Goal: Entertainment & Leisure: Consume media (video, audio)

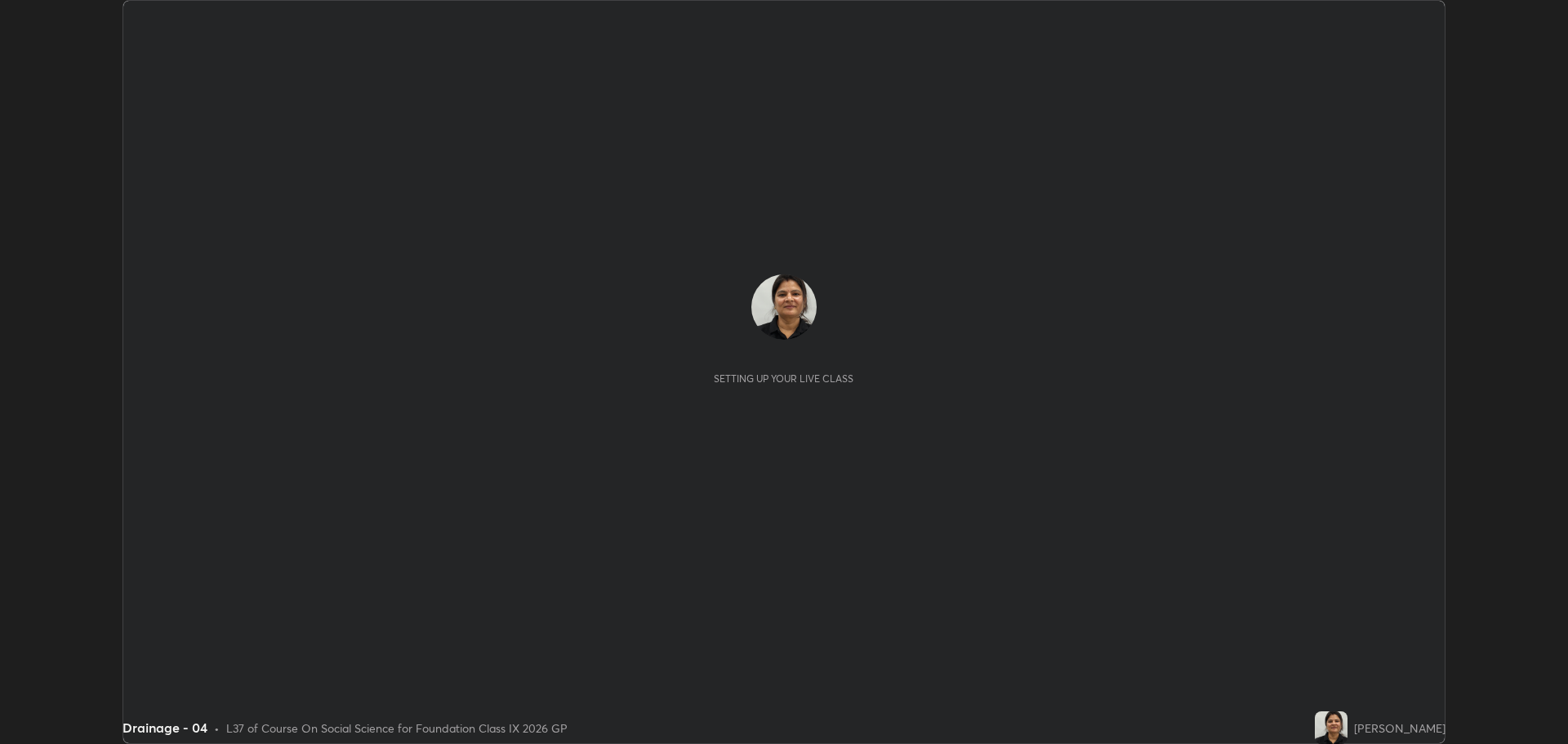
scroll to position [744, 1567]
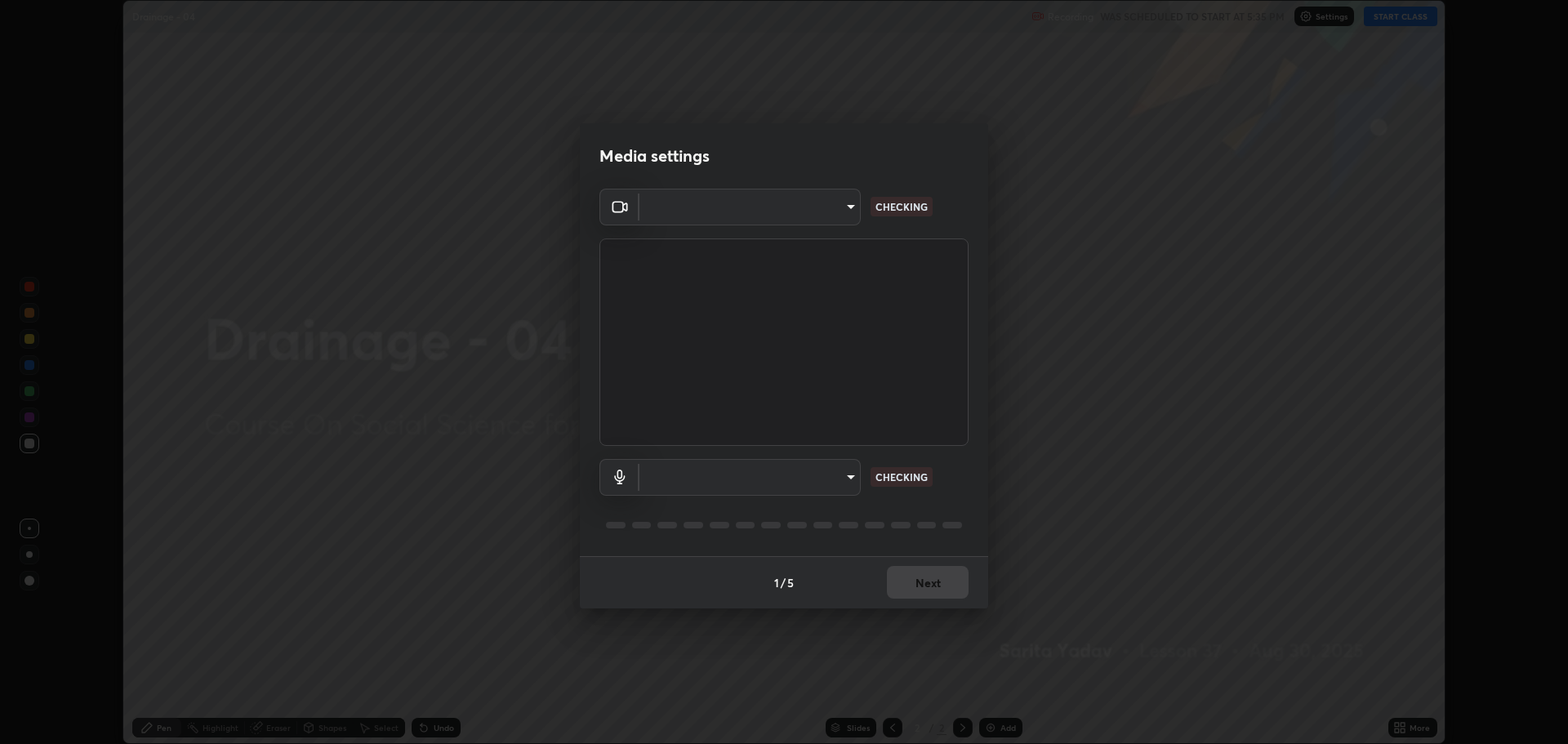
type input "818fcefd3fddf3d091a7478ec67eb8981ca9e8ab5665e76ce228af1b2ffa74de"
type input "default"
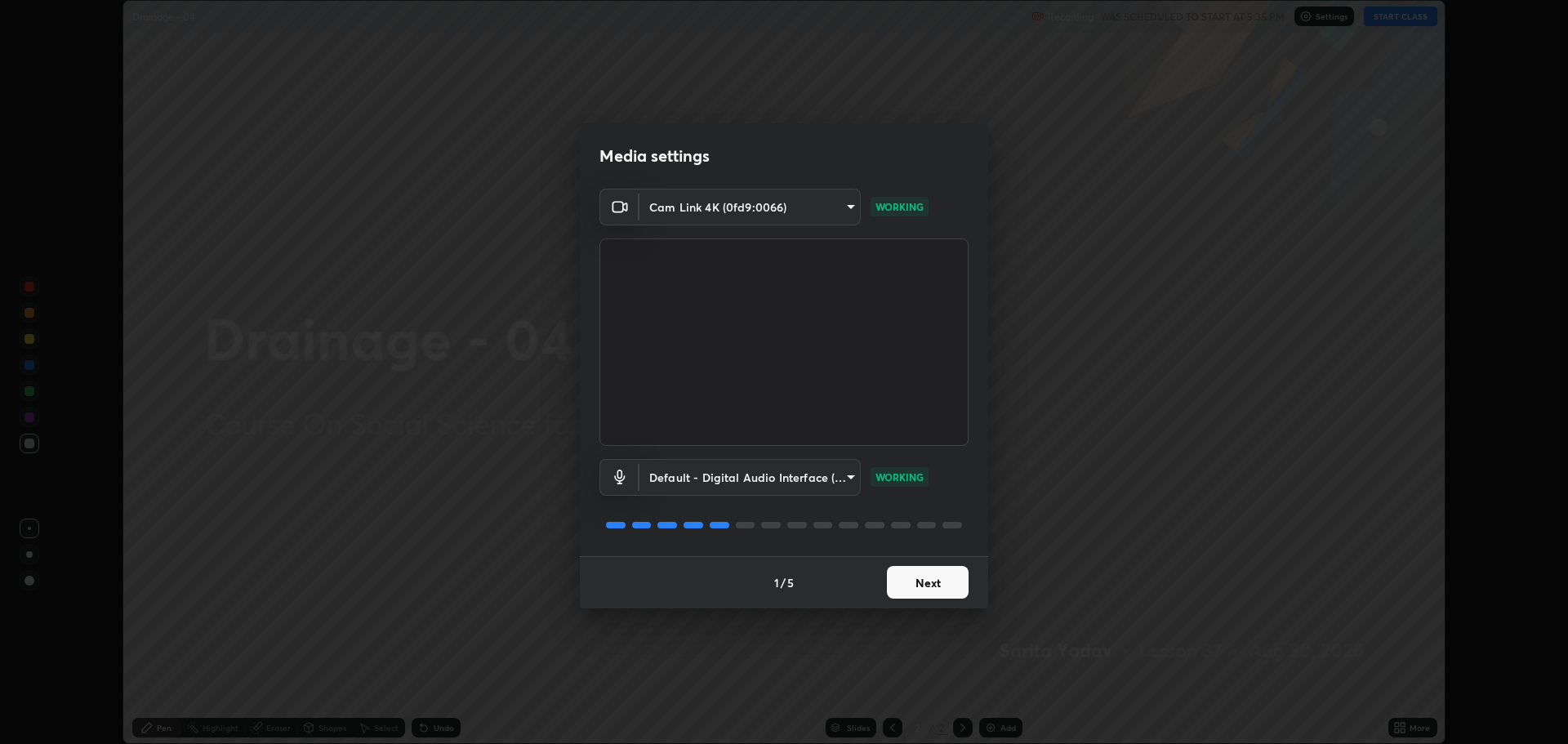
click at [923, 585] on button "Next" at bounding box center [928, 582] width 82 height 33
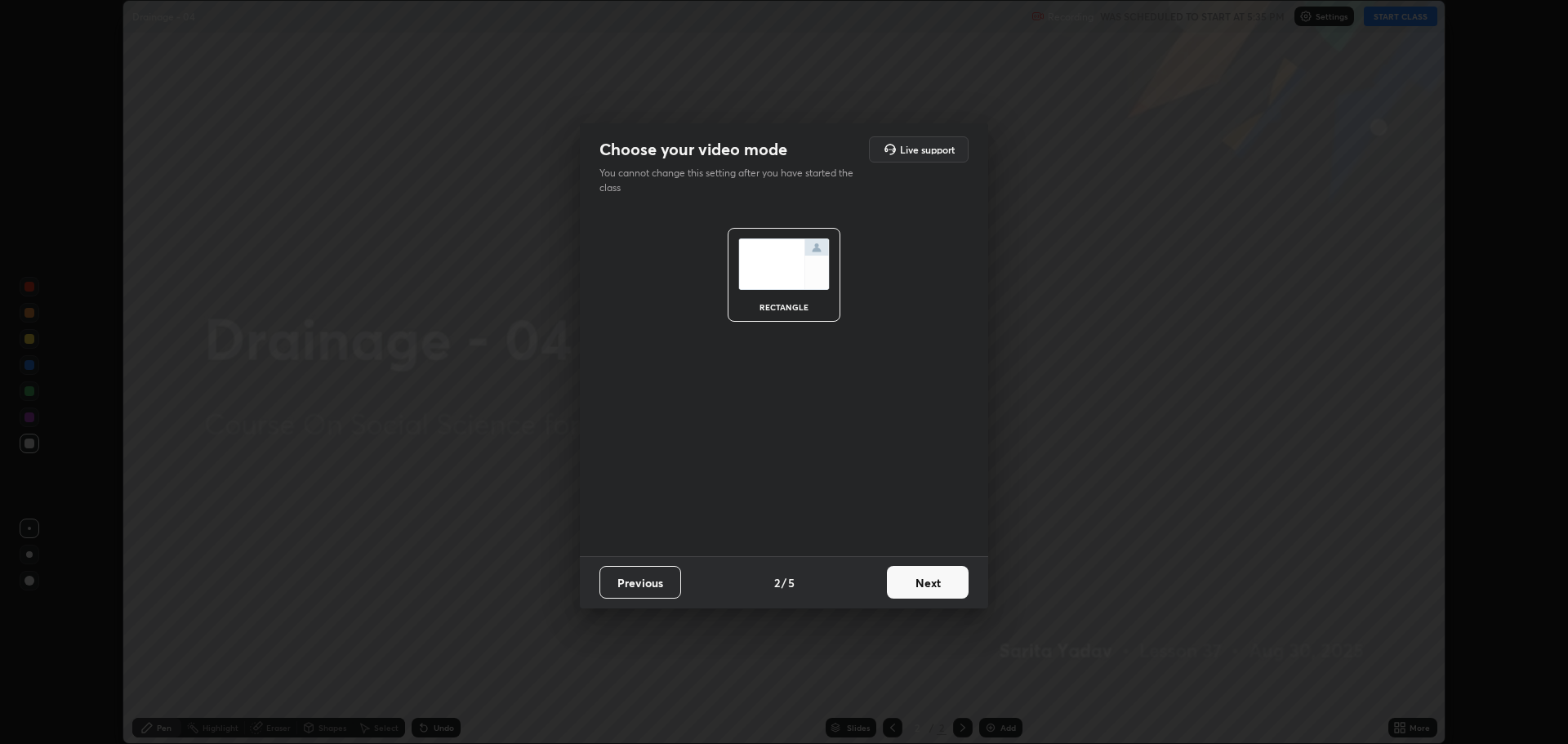
click at [931, 569] on button "Next" at bounding box center [928, 582] width 82 height 33
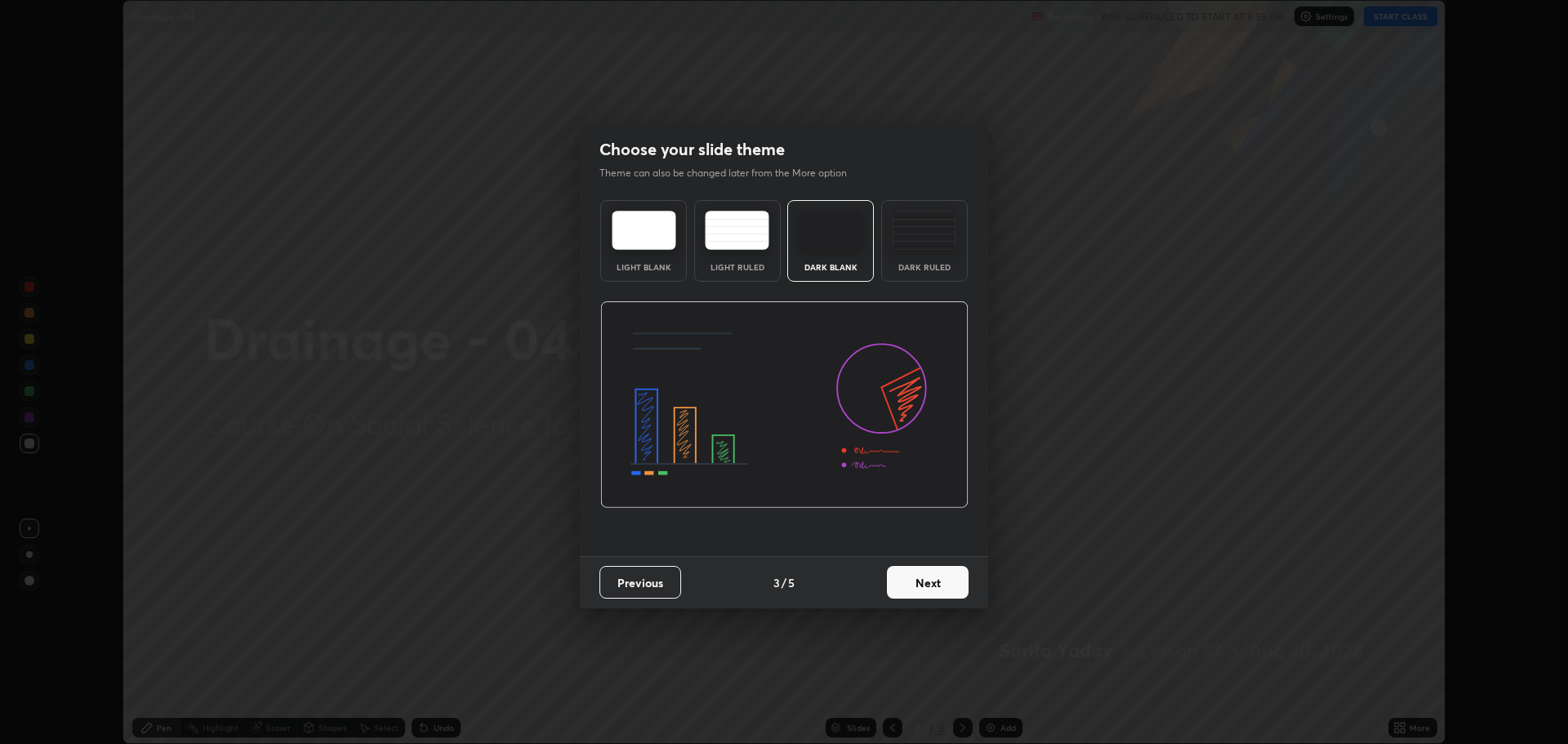
click at [925, 583] on button "Next" at bounding box center [928, 582] width 82 height 33
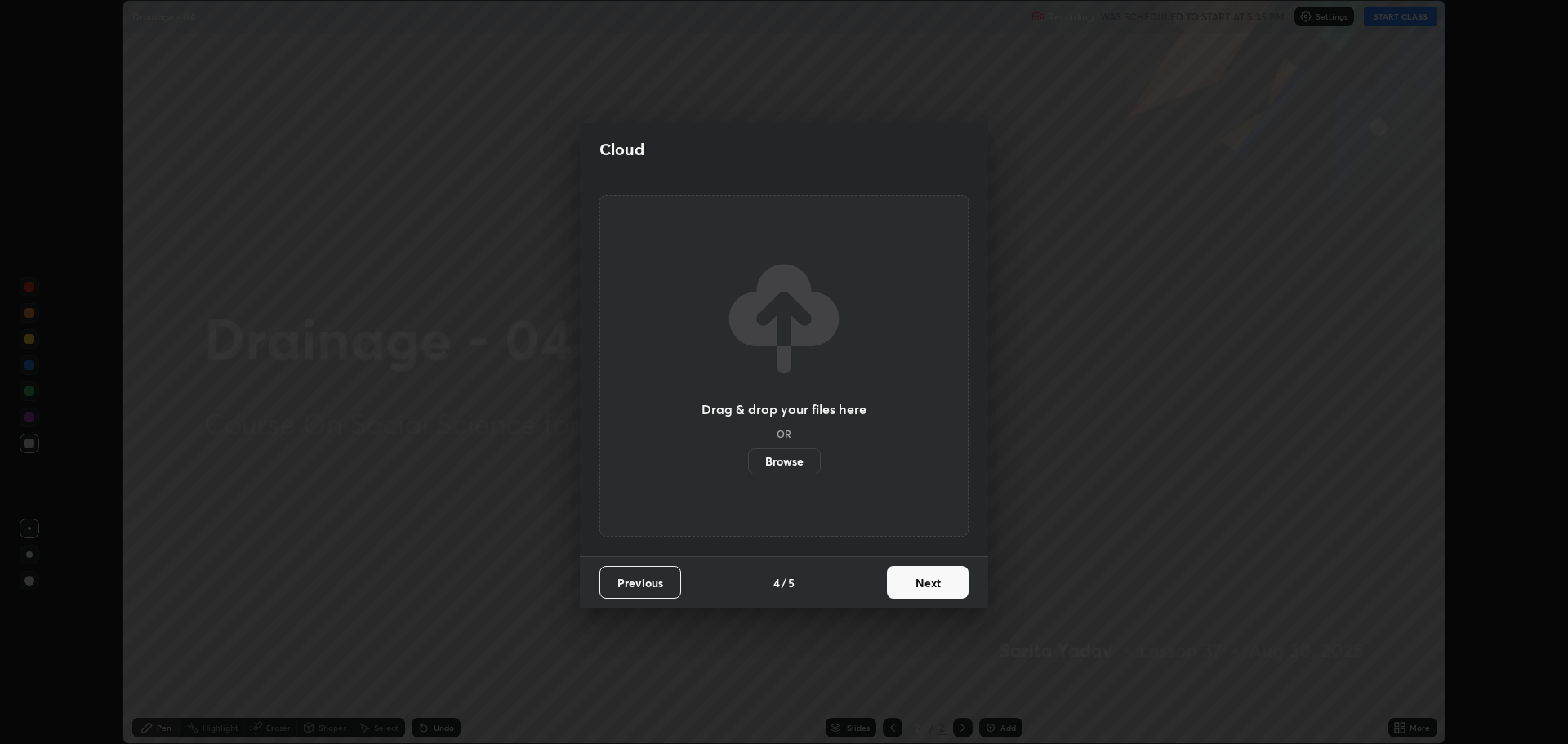
click at [927, 584] on button "Next" at bounding box center [928, 582] width 82 height 33
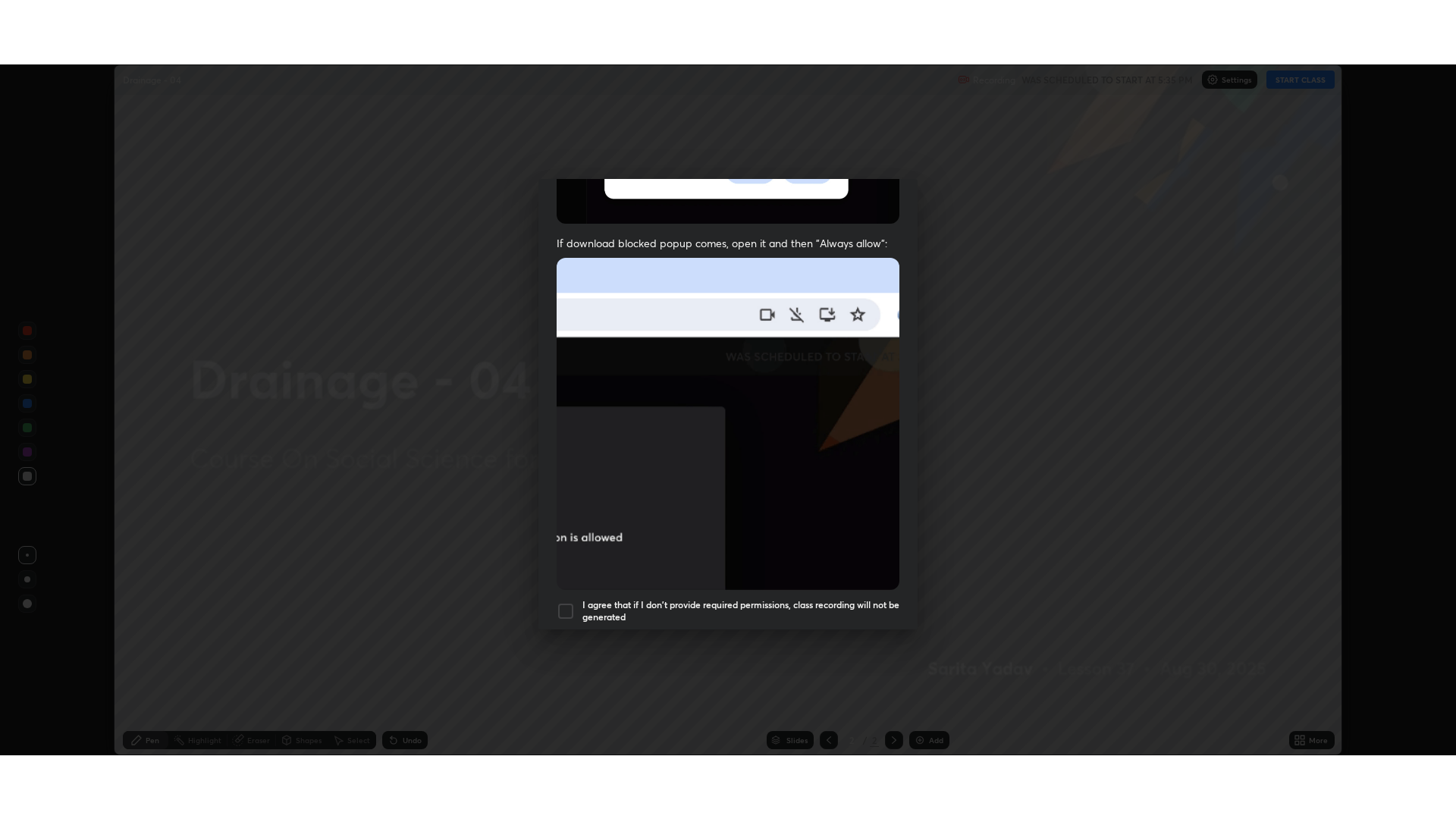
scroll to position [308, 0]
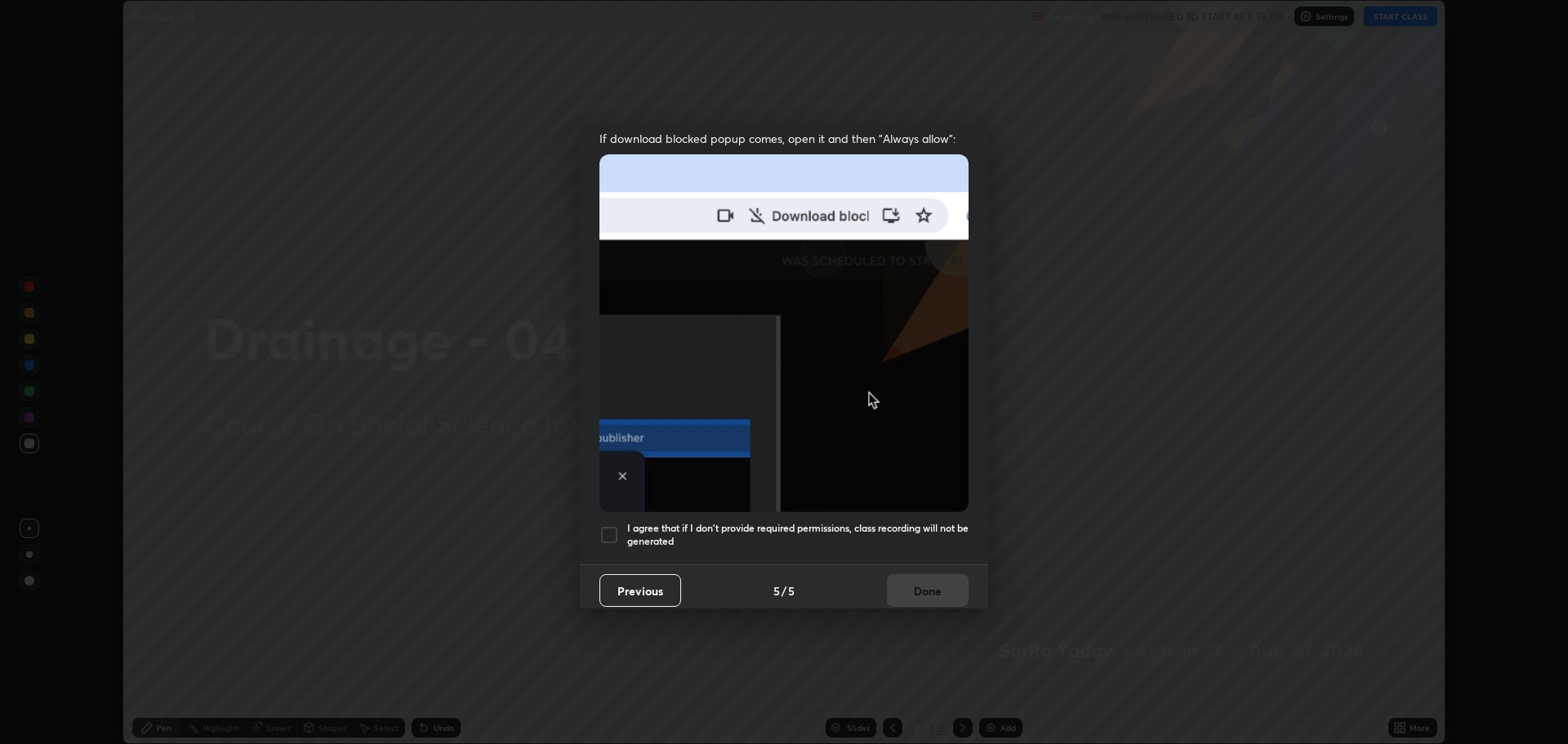
click at [616, 534] on div at bounding box center [610, 534] width 20 height 20
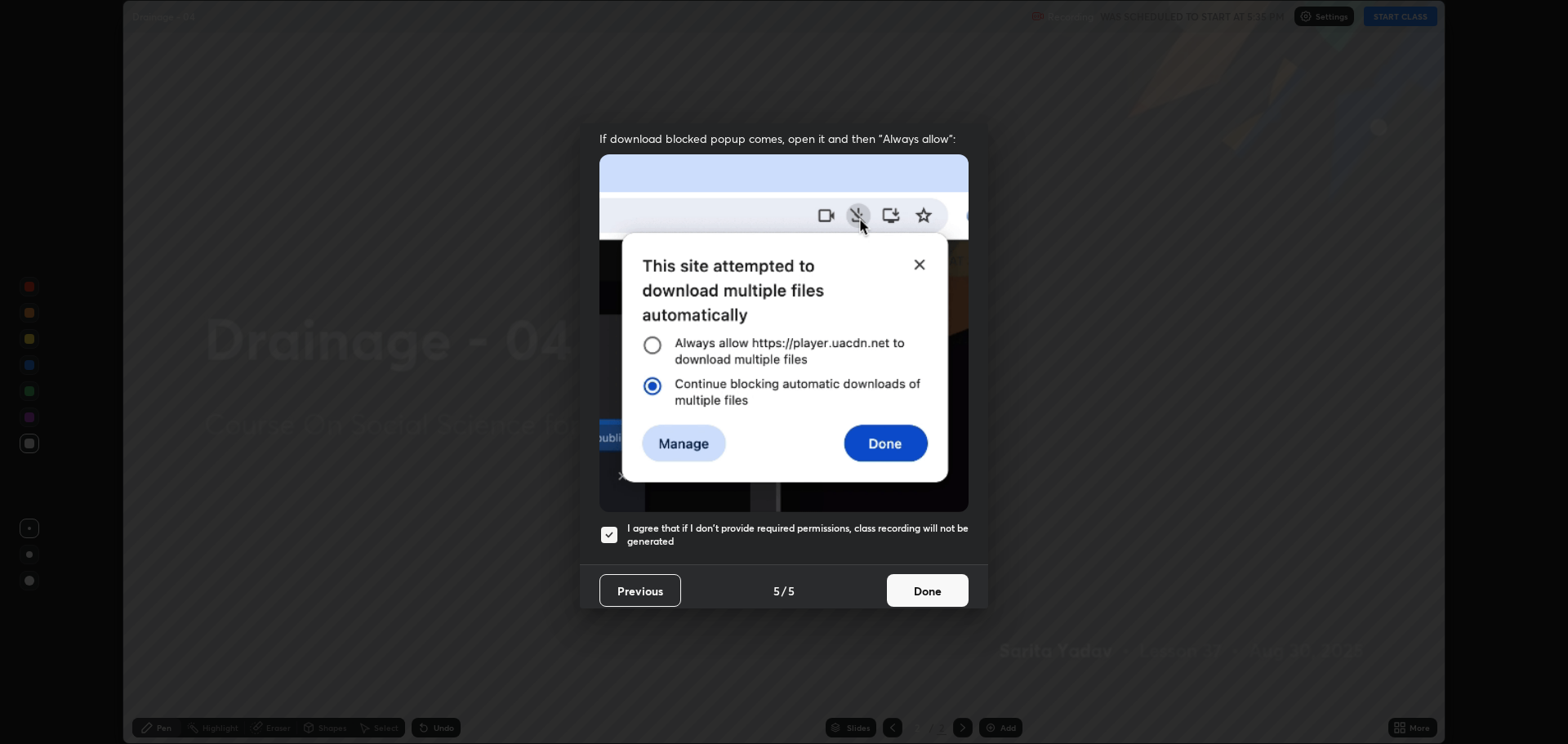
click at [920, 590] on button "Done" at bounding box center [928, 591] width 82 height 33
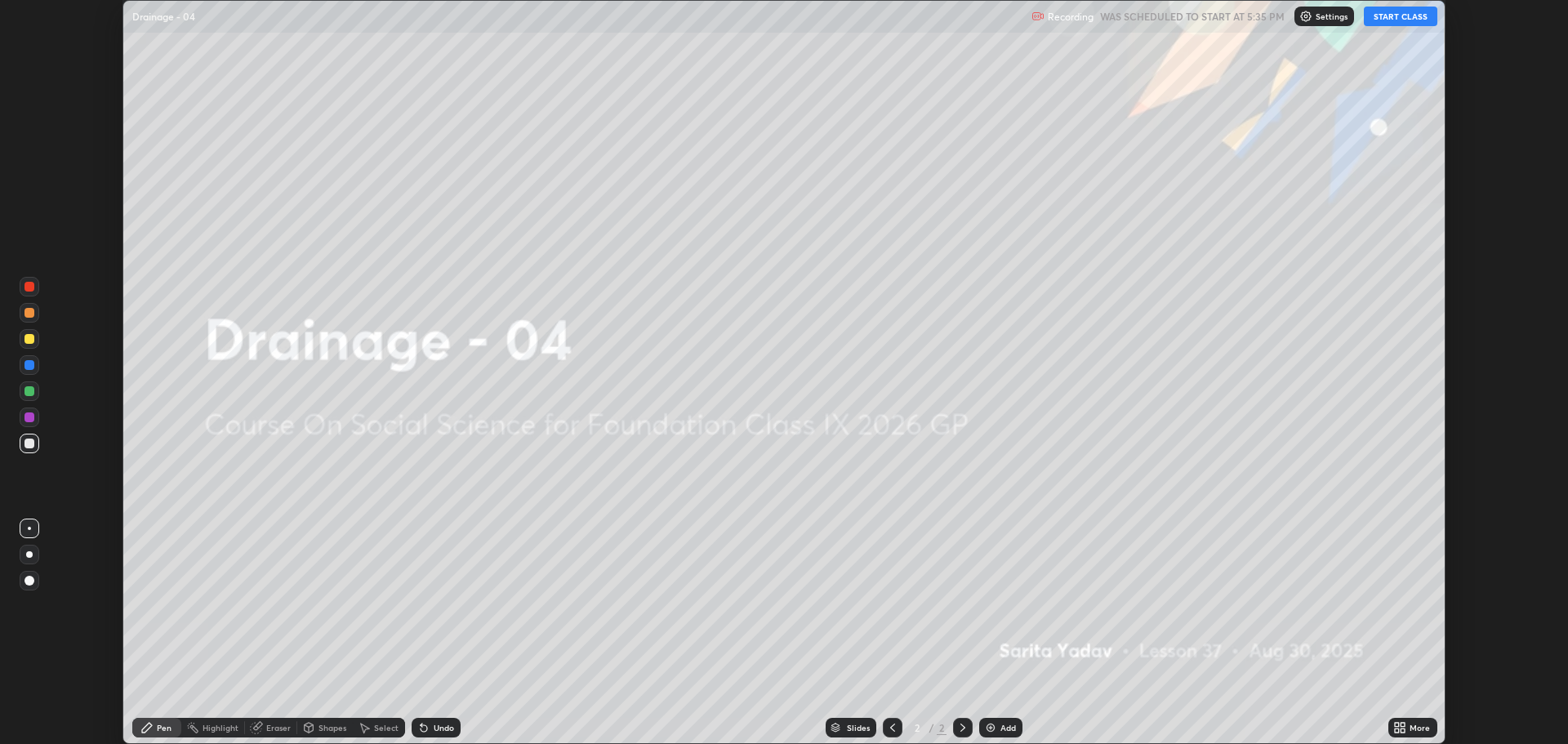
click at [1400, 22] on button "START CLASS" at bounding box center [1400, 16] width 73 height 20
click at [989, 723] on img at bounding box center [991, 728] width 13 height 13
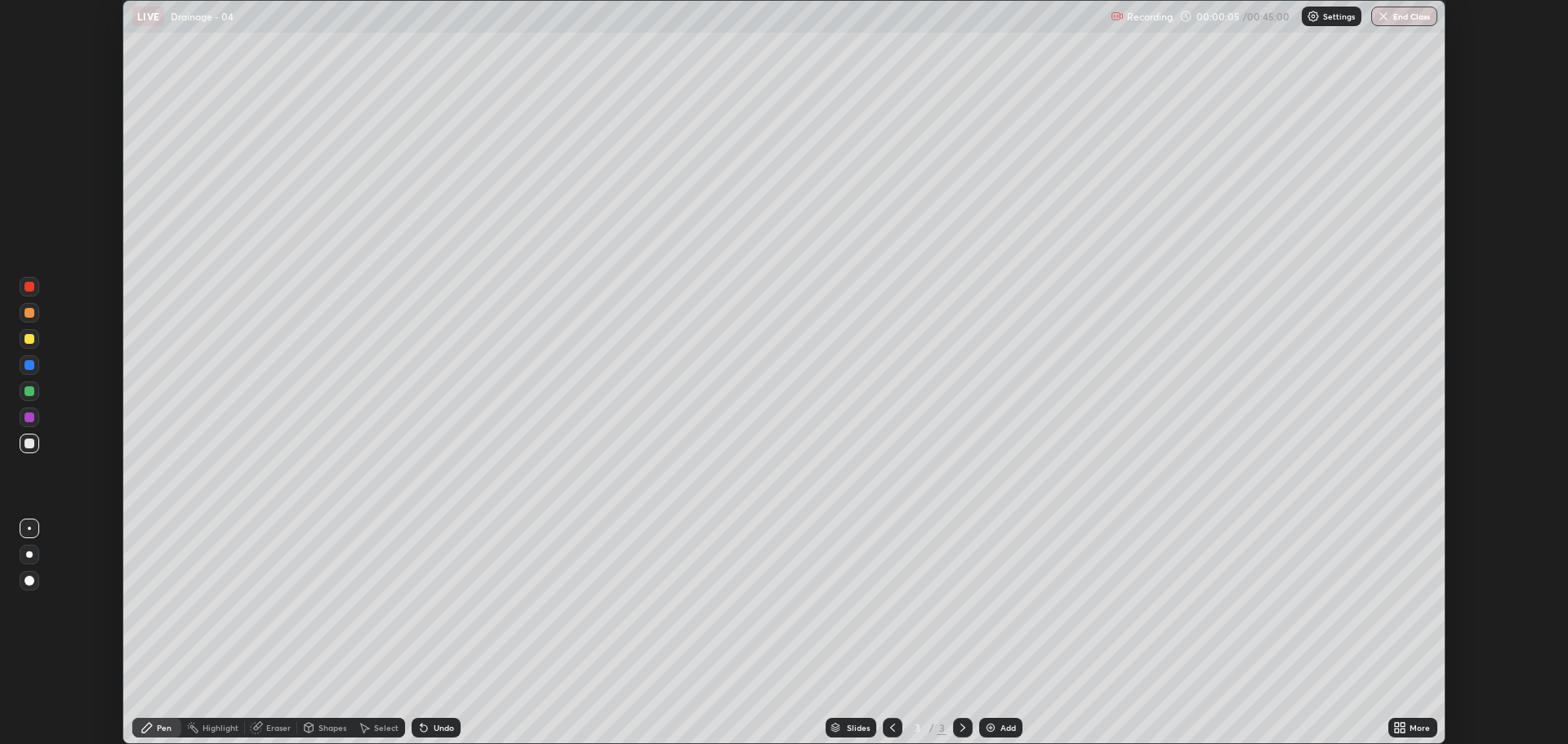
click at [1403, 730] on icon at bounding box center [1403, 730] width 4 height 4
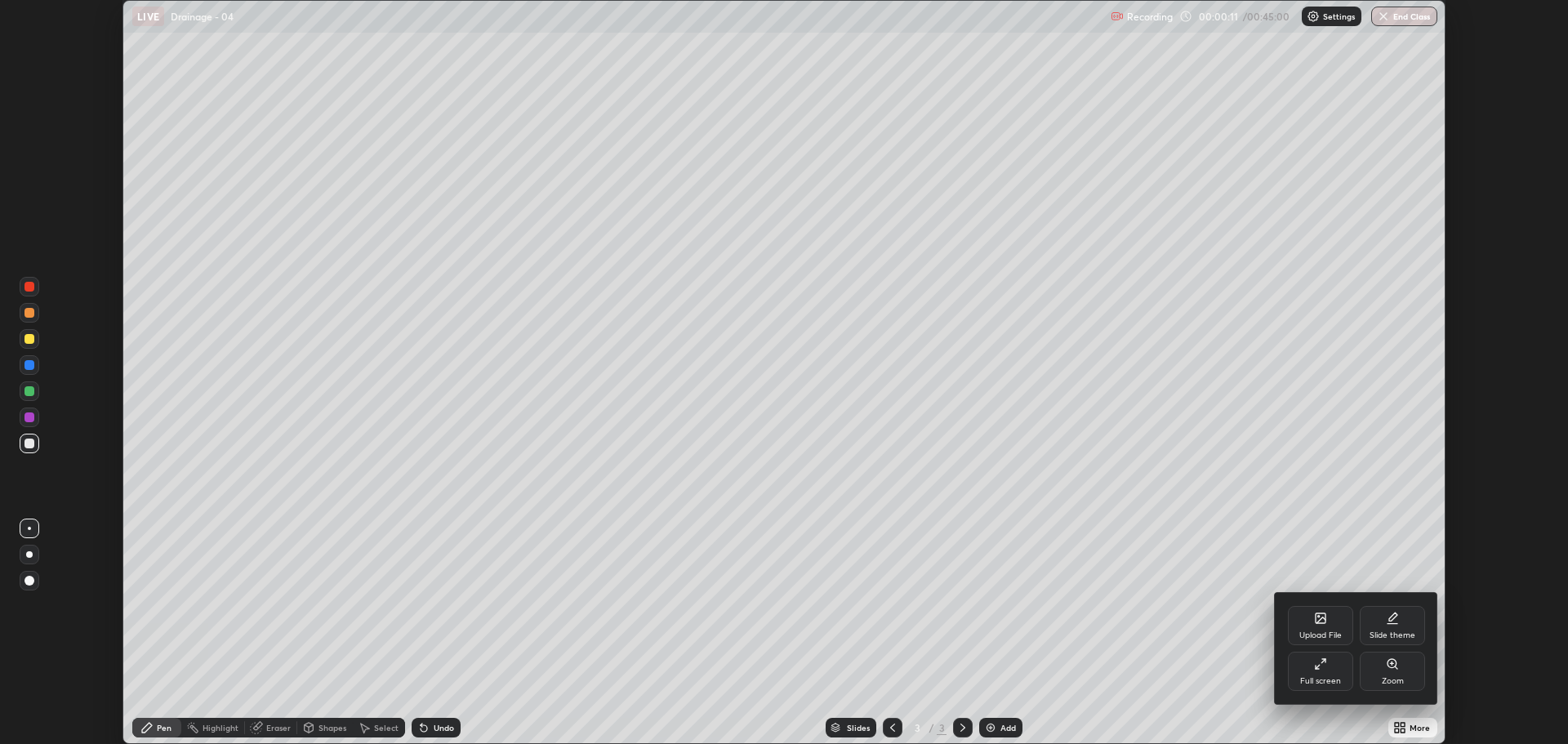
click at [1456, 593] on div at bounding box center [784, 372] width 1568 height 744
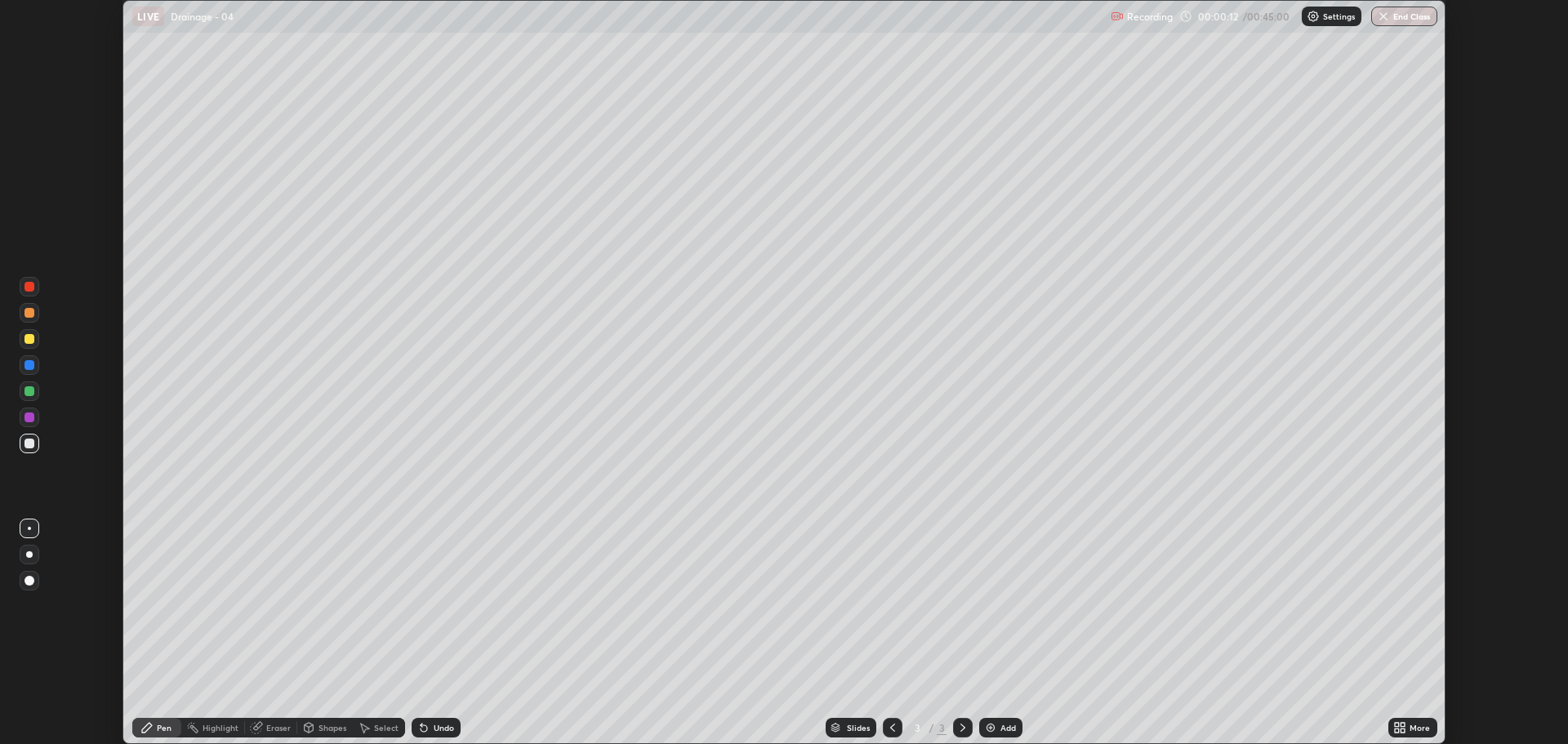
click at [1403, 730] on icon at bounding box center [1403, 730] width 4 height 4
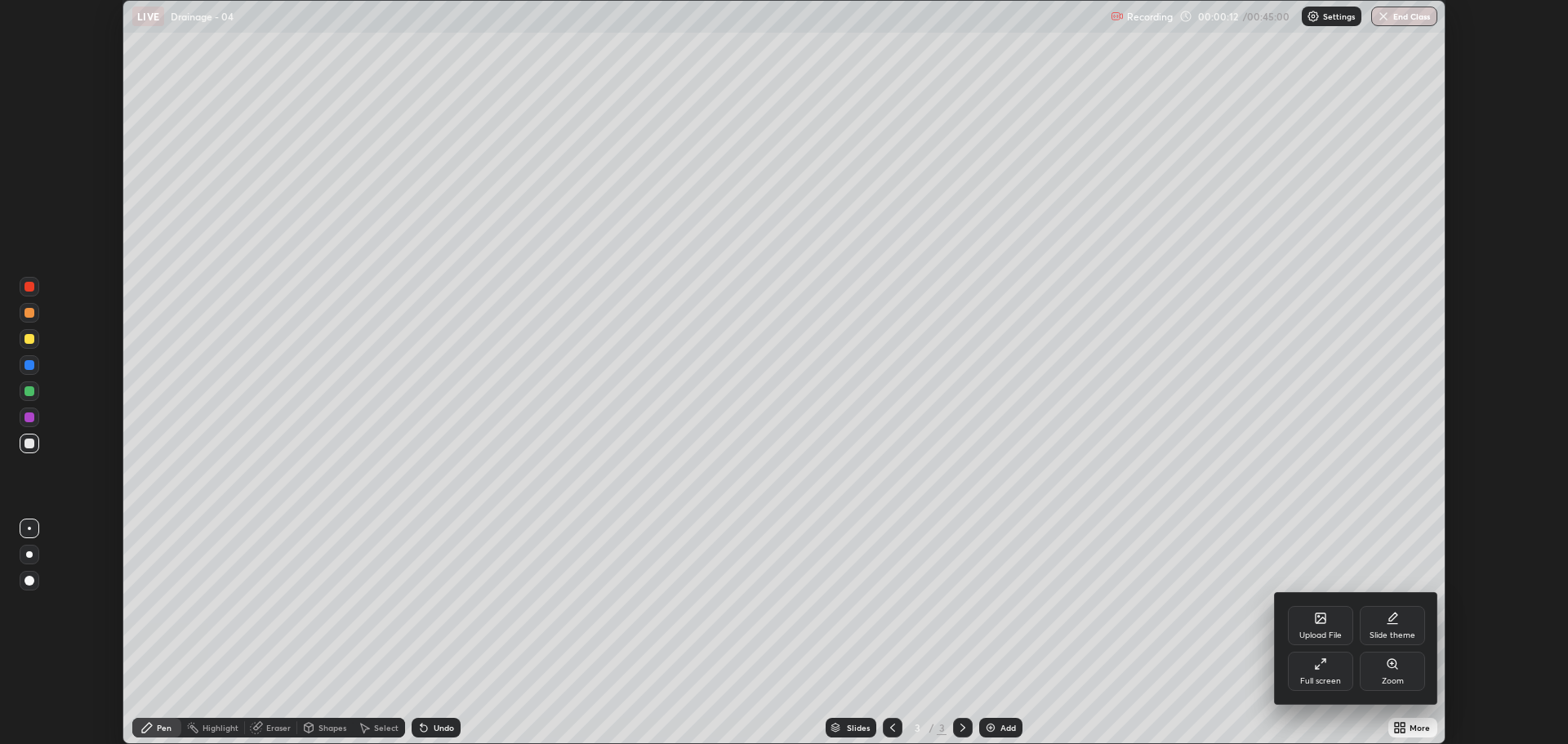
click at [1398, 629] on div "Slide theme" at bounding box center [1392, 625] width 65 height 40
click at [1338, 632] on div "Light Blank" at bounding box center [1320, 635] width 42 height 8
click at [1332, 624] on div "Light Blank" at bounding box center [1320, 625] width 65 height 40
click at [1400, 728] on div at bounding box center [784, 372] width 1568 height 744
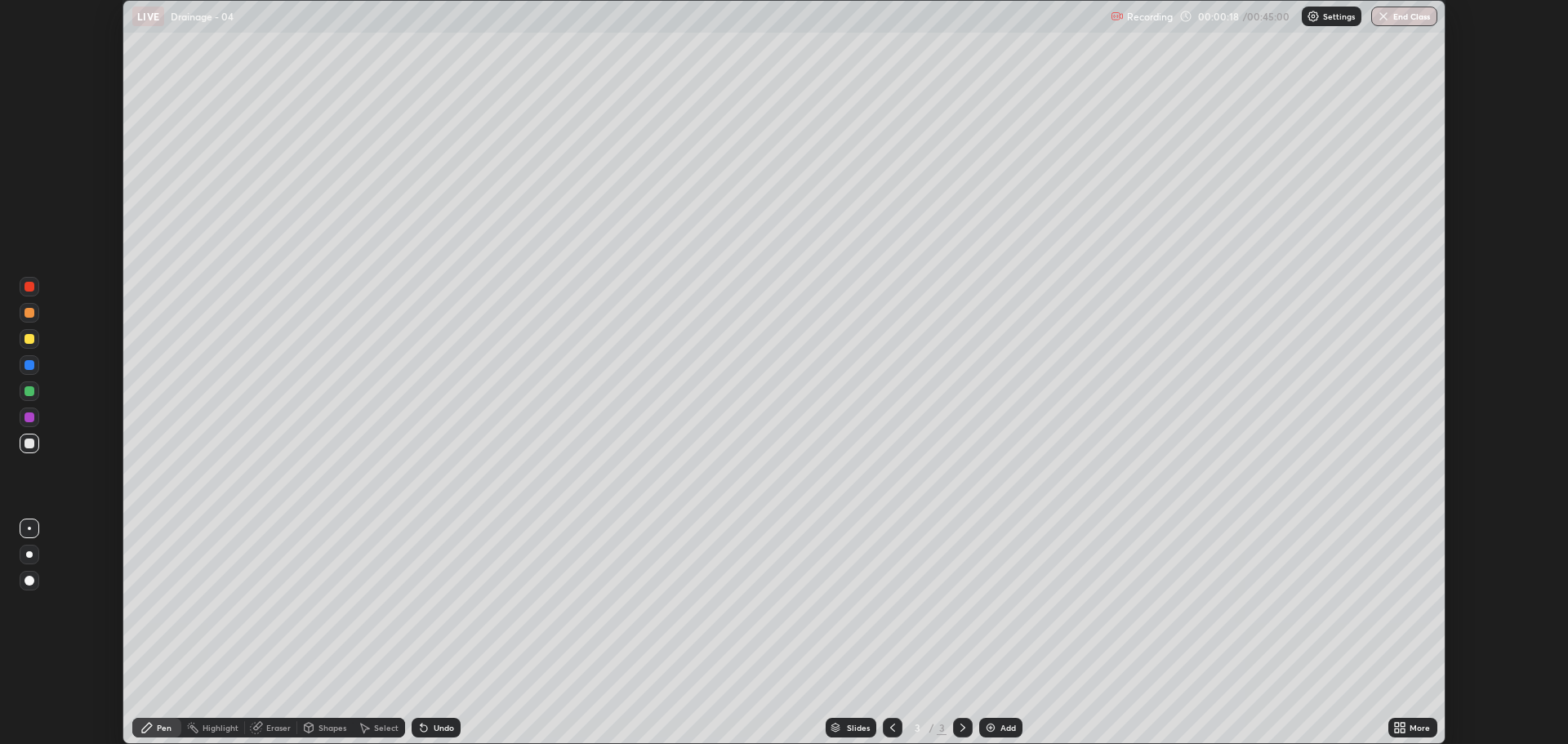
click at [1401, 723] on icon at bounding box center [1403, 724] width 4 height 4
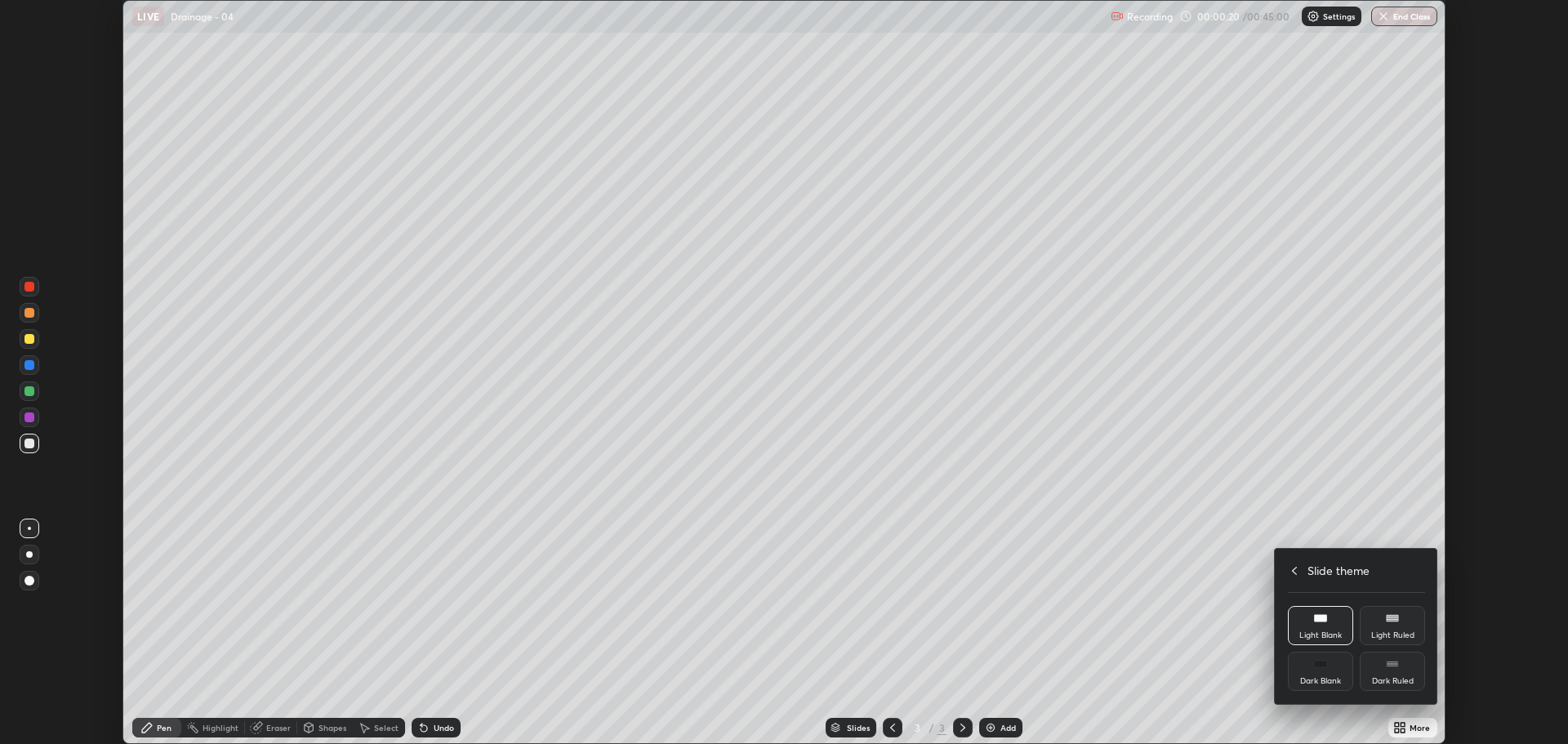
click at [1405, 722] on div at bounding box center [784, 372] width 1568 height 744
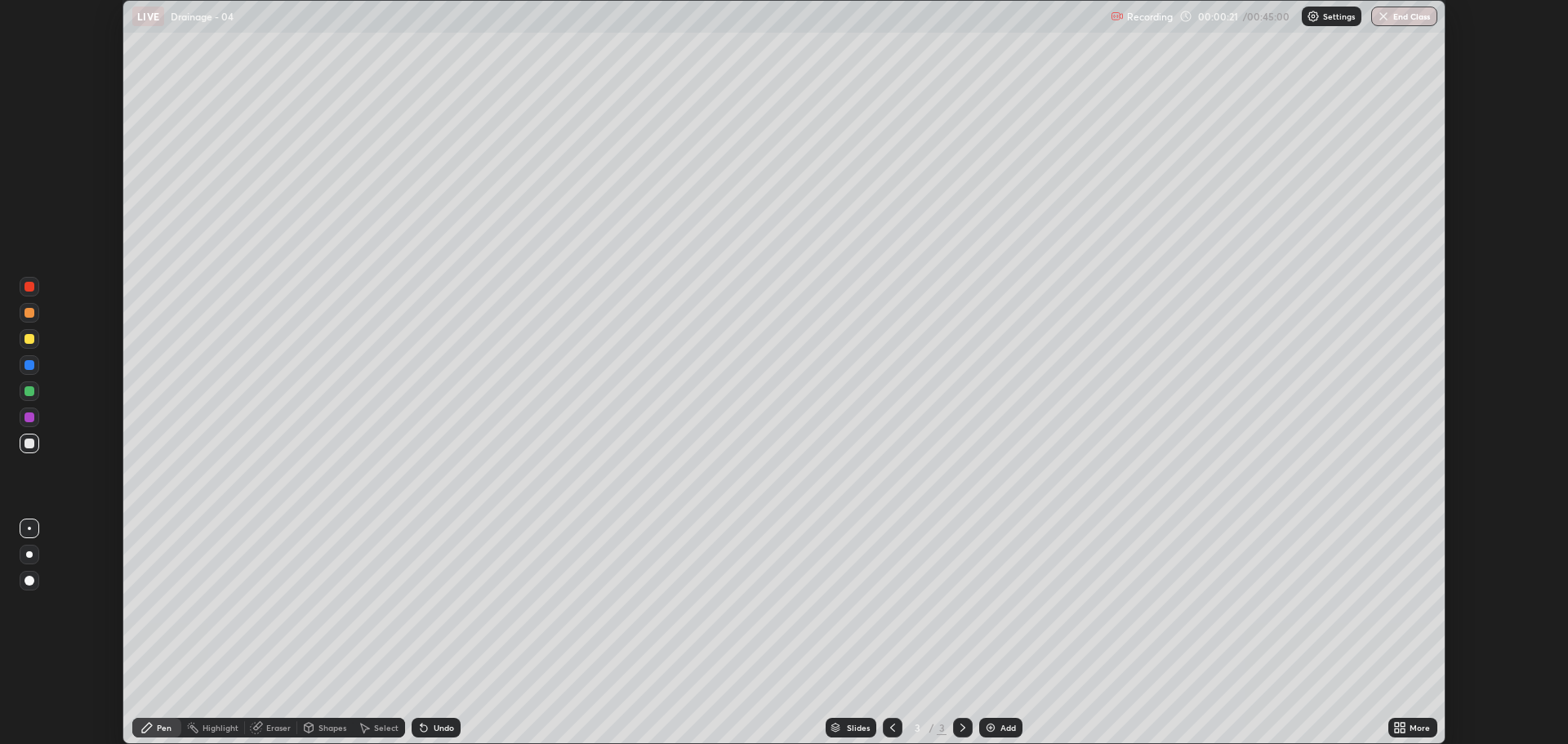
click at [989, 732] on img at bounding box center [991, 728] width 13 height 13
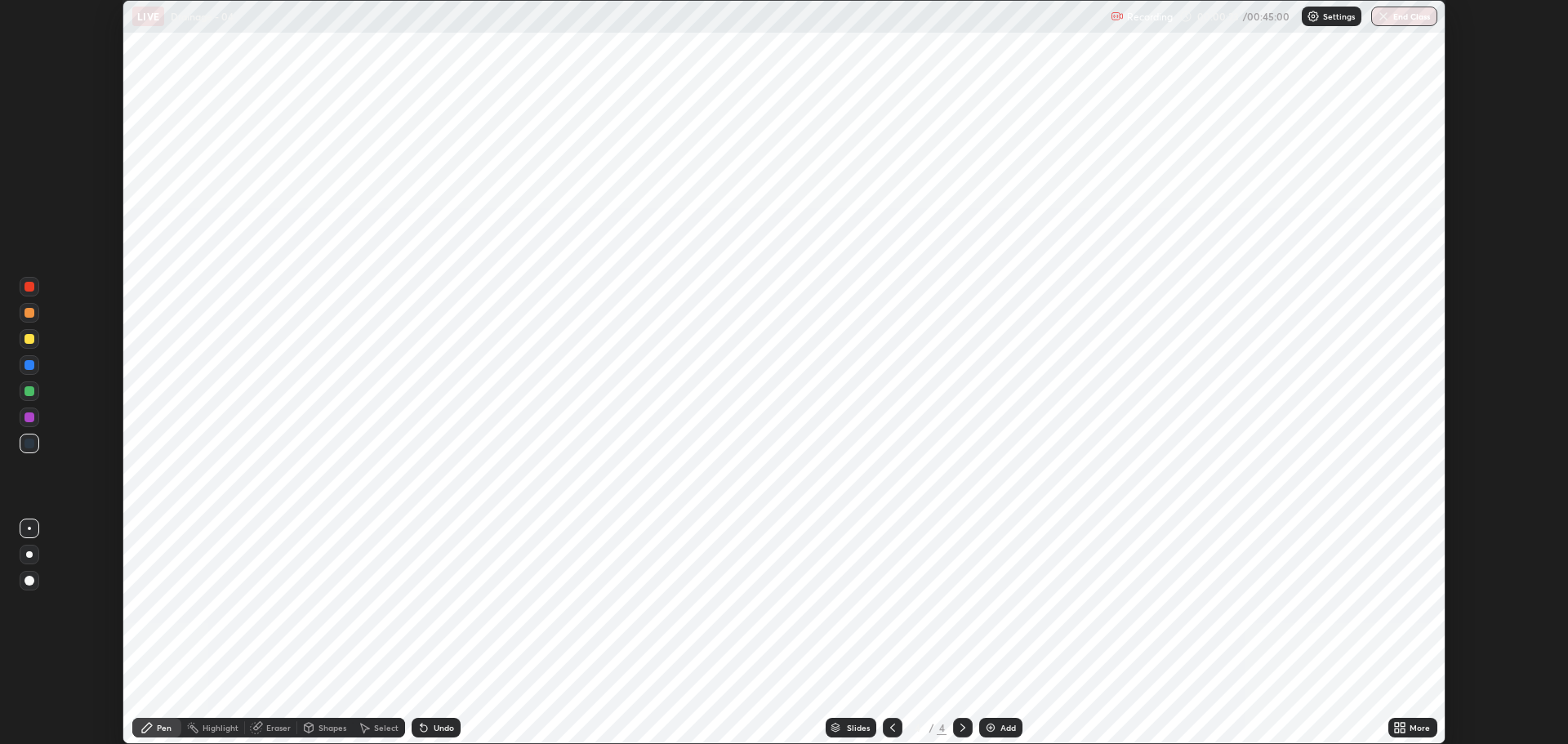
click at [1417, 728] on div "More" at bounding box center [1419, 728] width 21 height 8
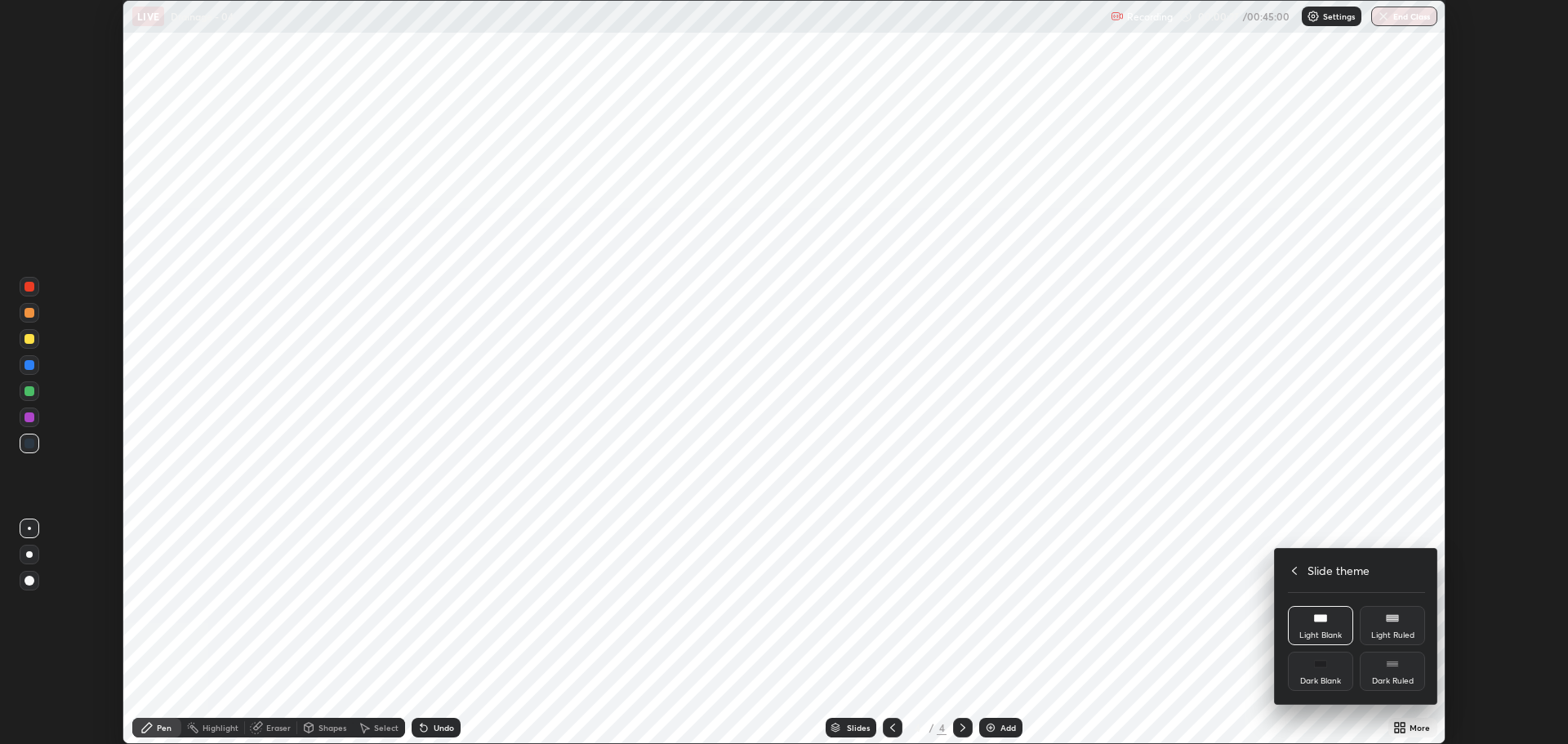
click at [1231, 652] on div at bounding box center [784, 372] width 1568 height 744
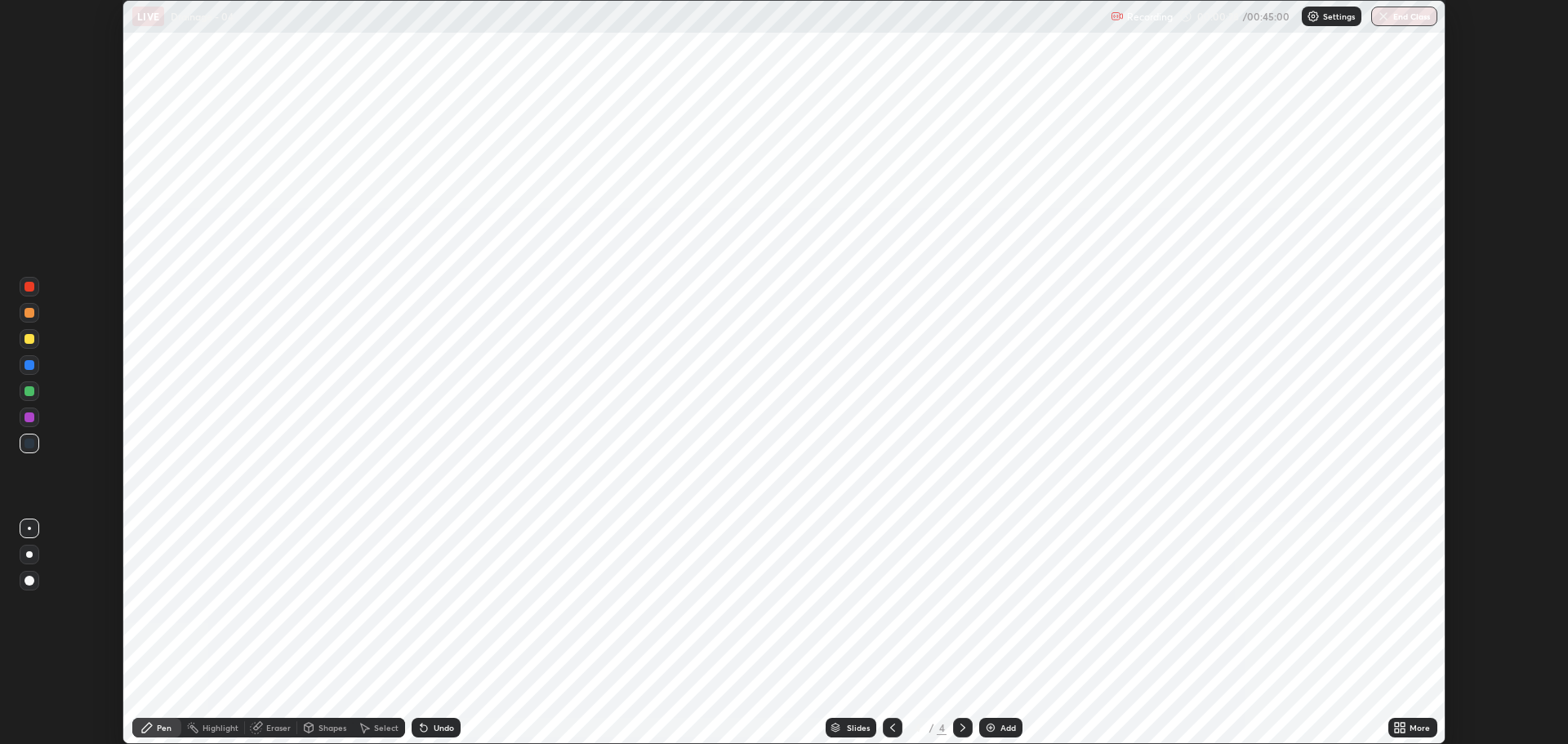
click at [1419, 726] on div "More" at bounding box center [1419, 728] width 21 height 8
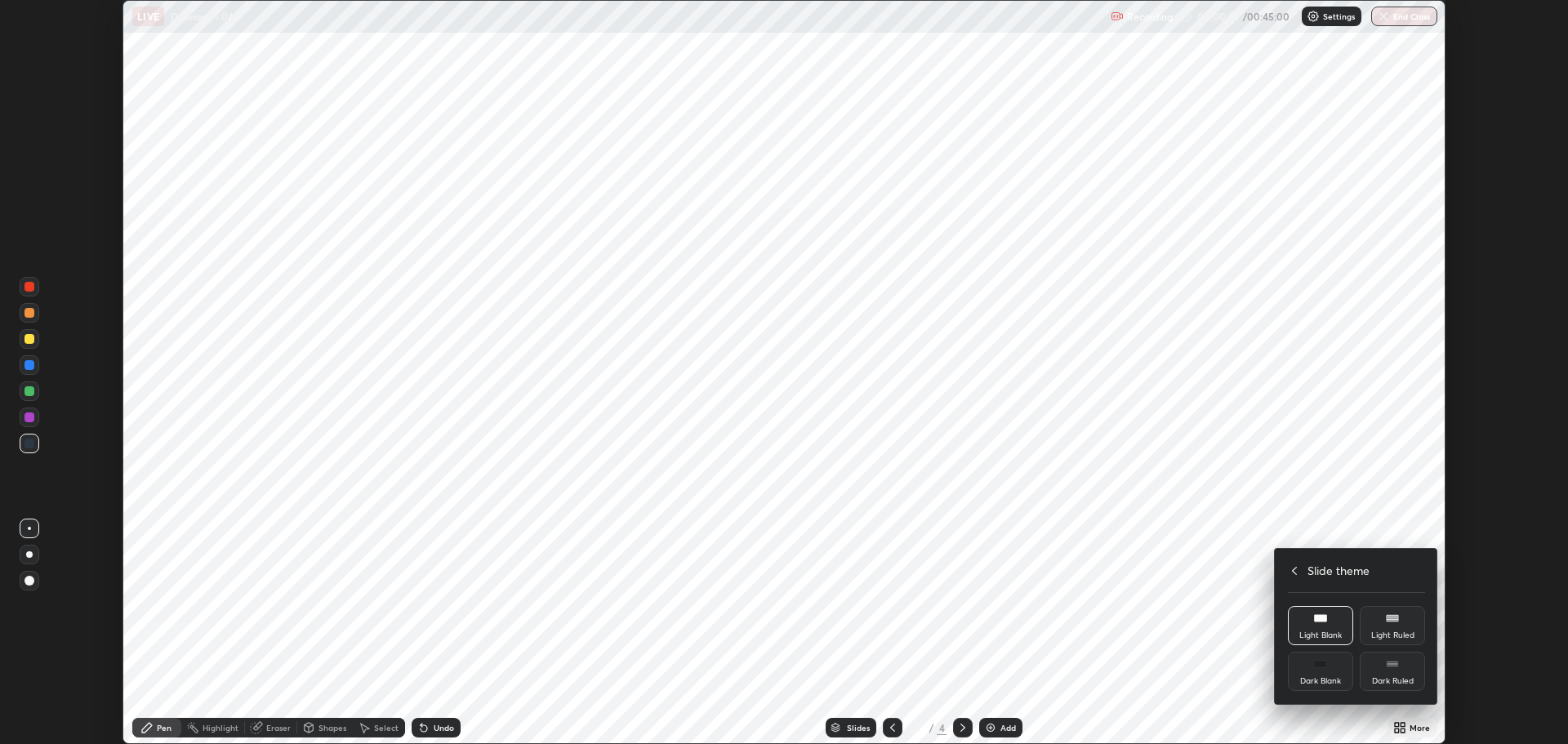
click at [1295, 571] on icon at bounding box center [1295, 571] width 13 height 13
click at [1327, 665] on div "Full screen" at bounding box center [1320, 671] width 65 height 40
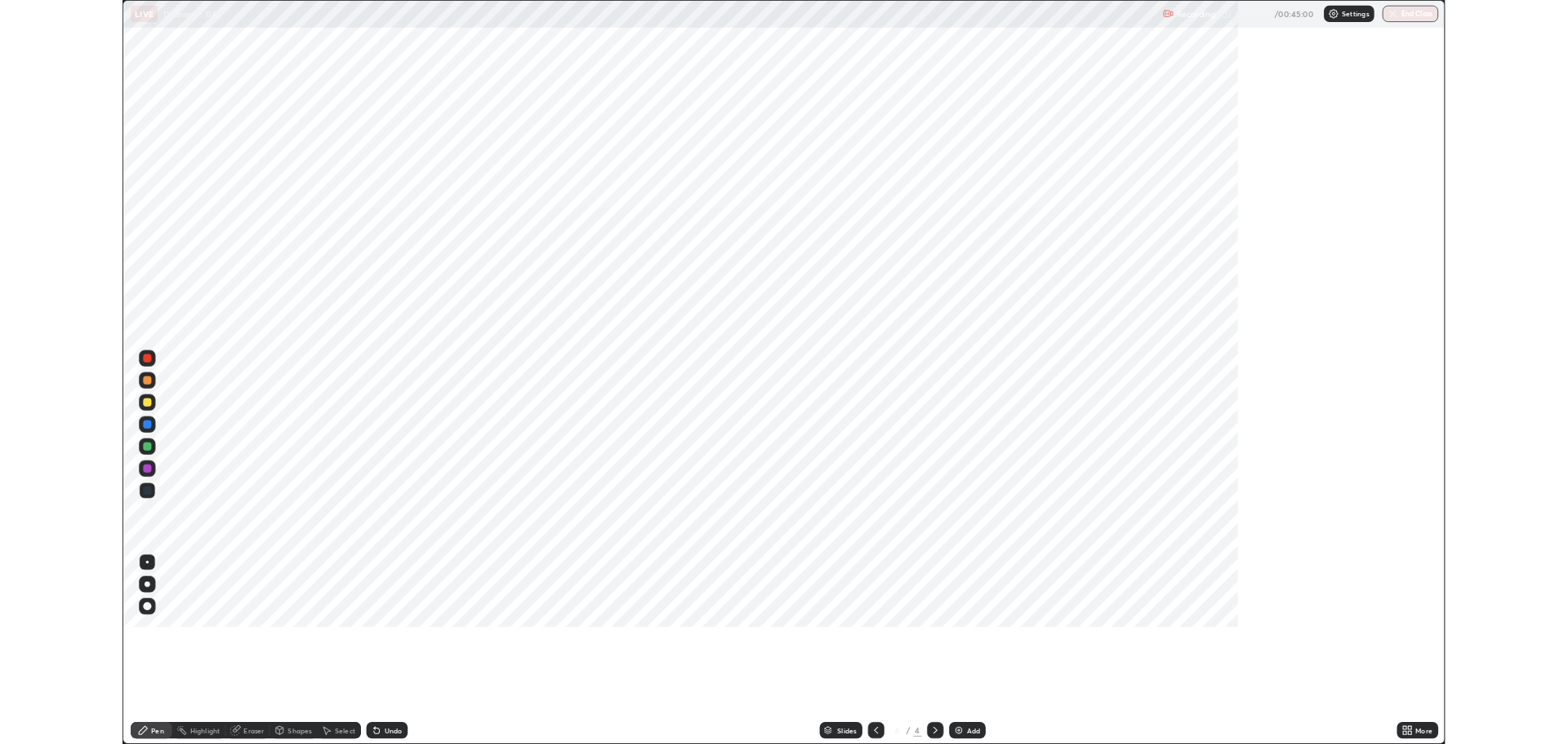
scroll to position [882, 1568]
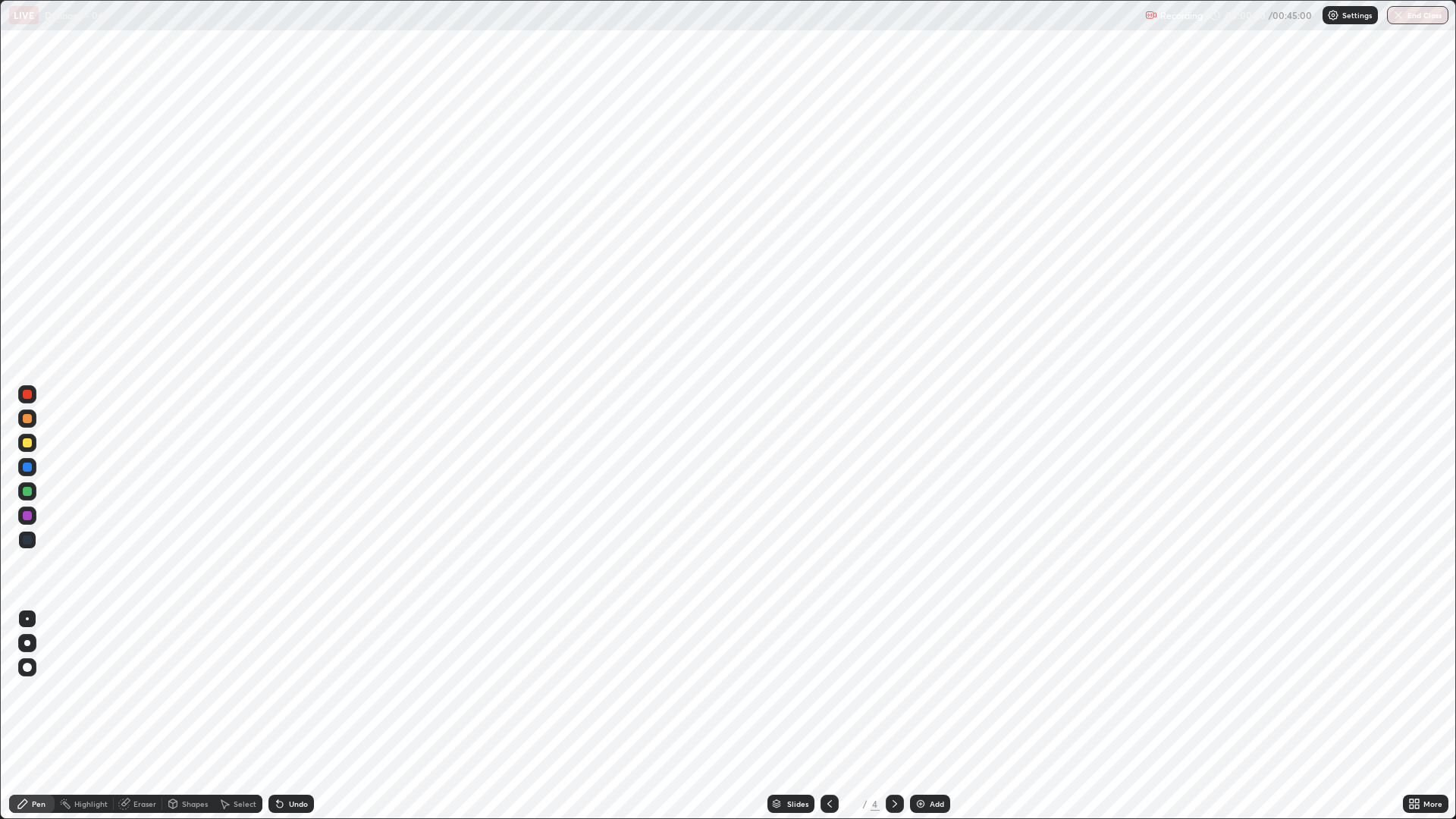
click at [31, 519] on div at bounding box center [28, 516] width 9 height 9
click at [28, 641] on div at bounding box center [28, 643] width 6 height 6
click at [28, 471] on div at bounding box center [28, 467] width 9 height 9
click at [20, 396] on div at bounding box center [28, 395] width 18 height 18
click at [27, 450] on div at bounding box center [28, 443] width 18 height 18
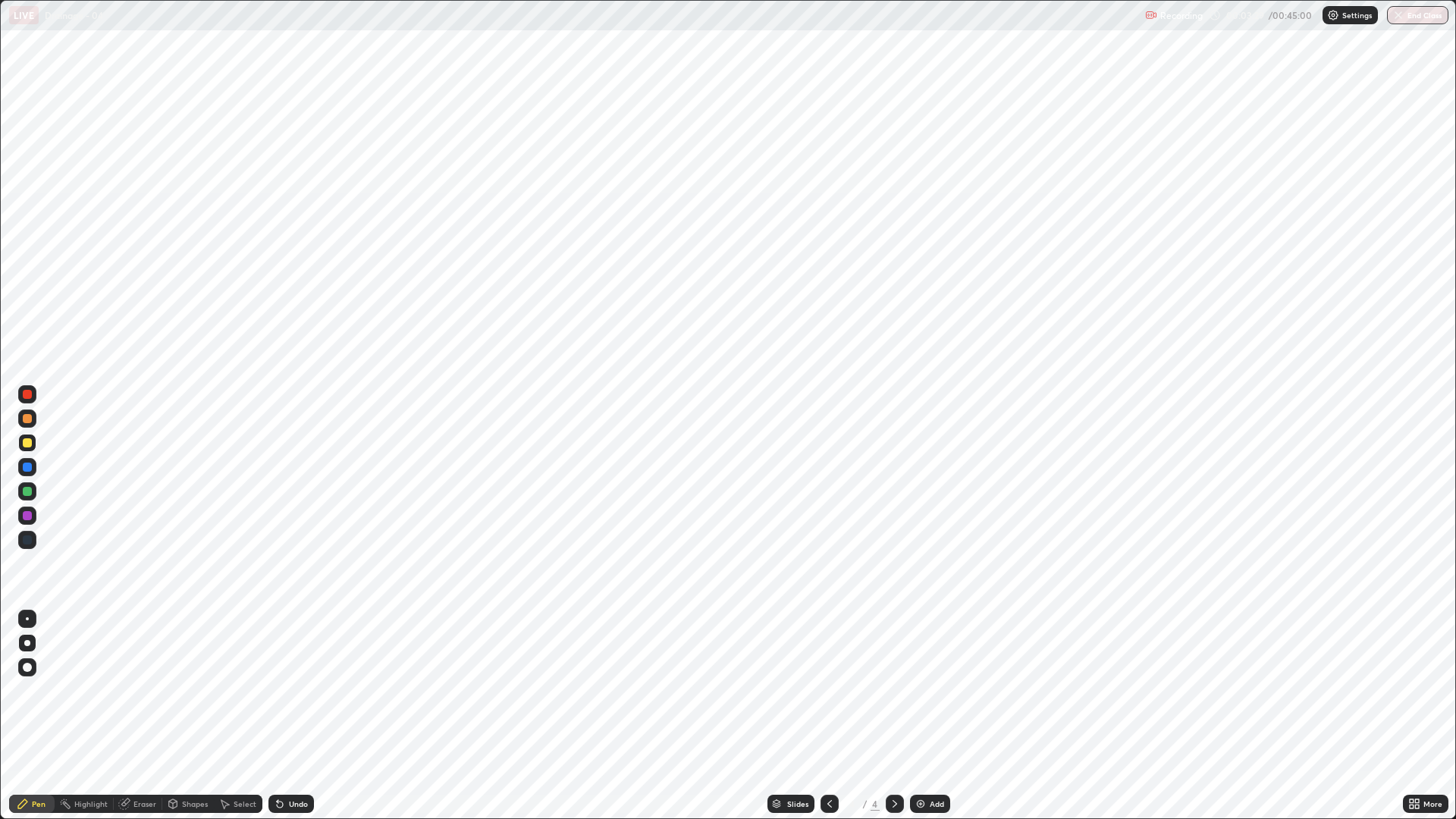
click at [28, 467] on div at bounding box center [28, 467] width 9 height 9
click at [25, 490] on div at bounding box center [28, 491] width 9 height 9
click at [28, 515] on div at bounding box center [28, 516] width 9 height 9
click at [25, 493] on div at bounding box center [28, 491] width 9 height 9
click at [25, 516] on div at bounding box center [28, 516] width 9 height 9
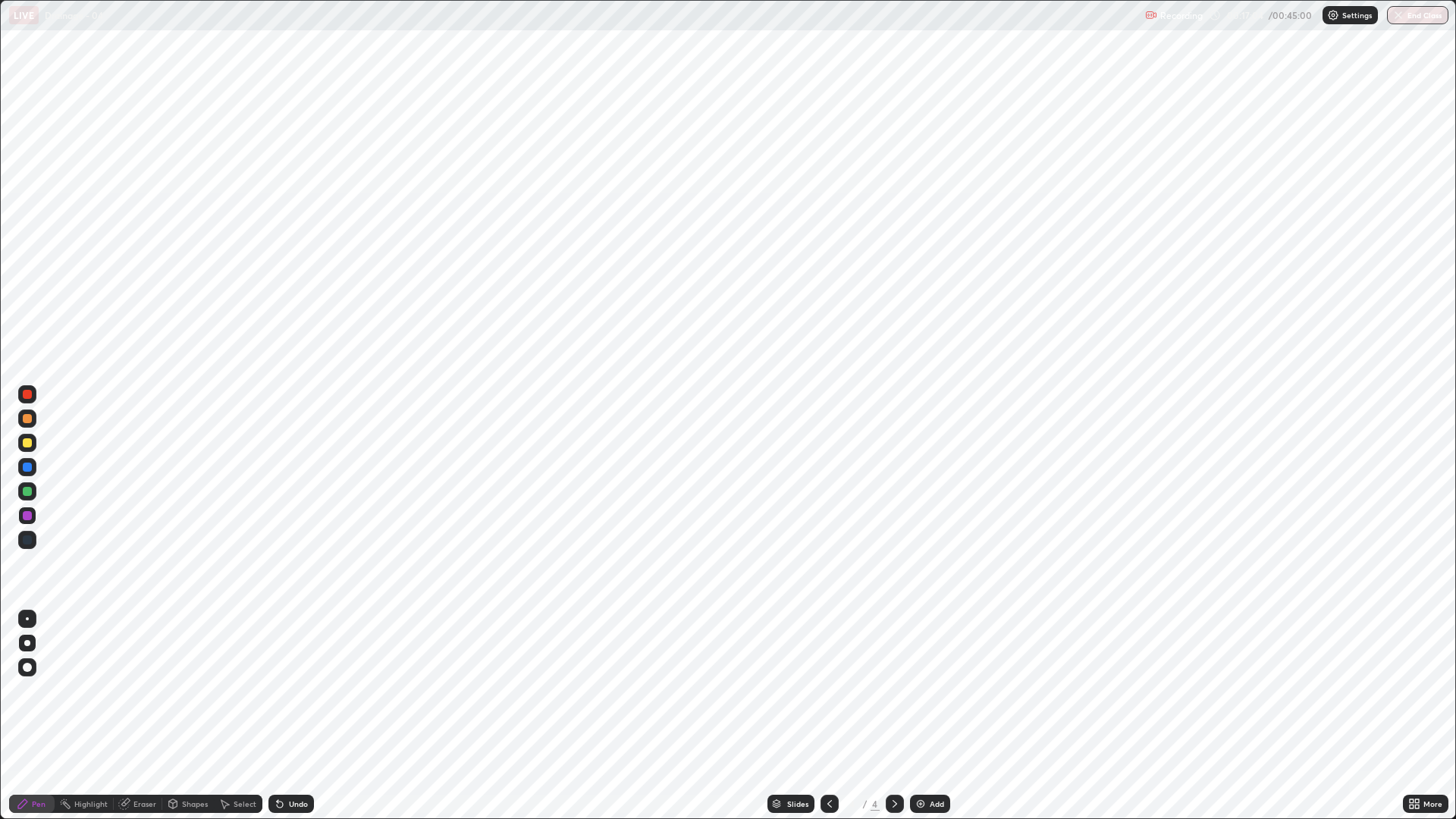
click at [30, 420] on div at bounding box center [28, 418] width 9 height 9
click at [28, 492] on div at bounding box center [28, 491] width 9 height 9
click at [30, 444] on div at bounding box center [28, 443] width 9 height 9
click at [21, 467] on div at bounding box center [28, 467] width 18 height 18
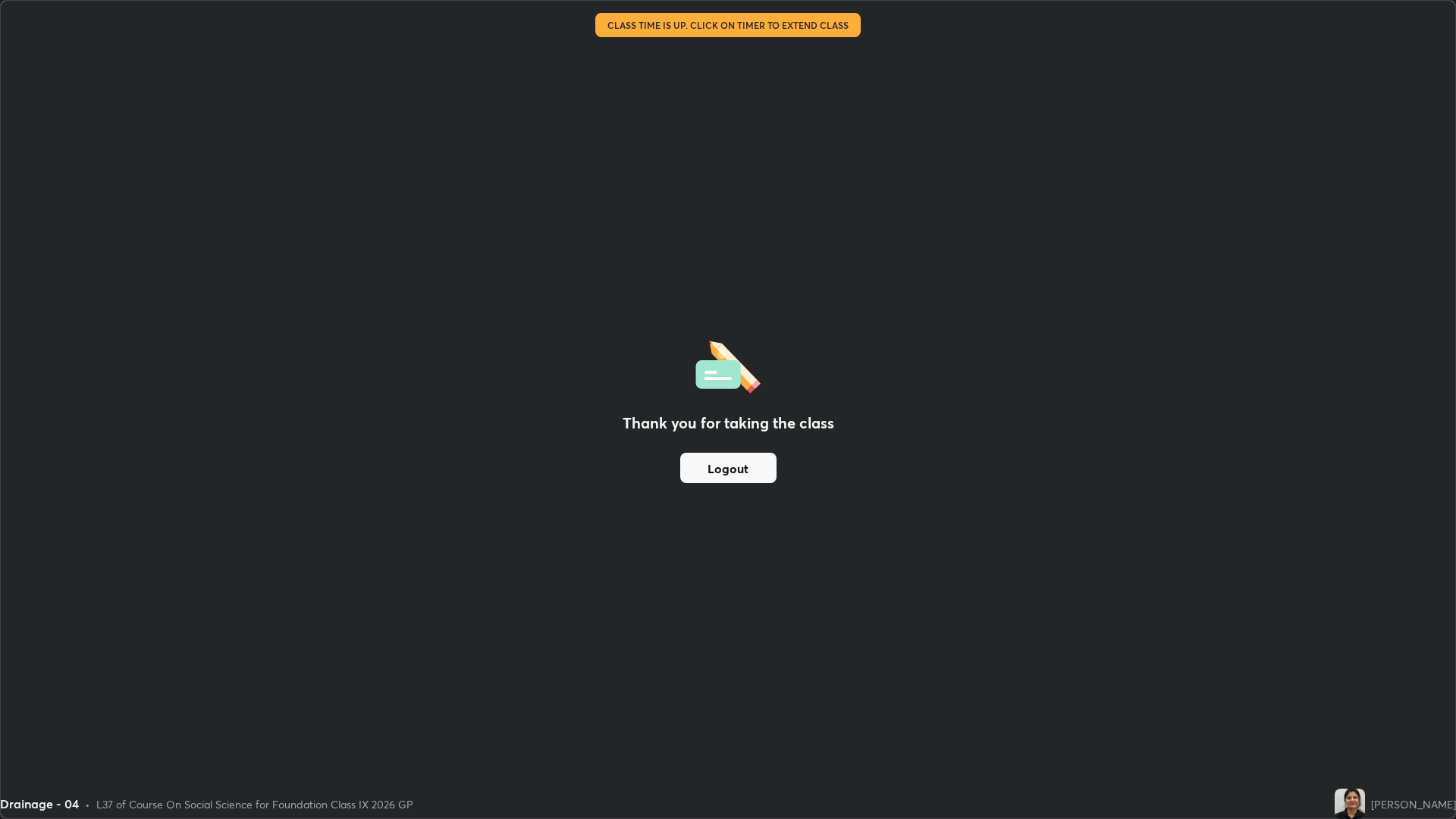
click at [772, 632] on div "Thank you for taking the class Logout" at bounding box center [728, 409] width 1454 height 817
click at [1356, 628] on div "Thank you for taking the class Logout" at bounding box center [728, 409] width 1454 height 817
click at [1362, 625] on div "Thank you for taking the class Logout" at bounding box center [728, 409] width 1454 height 817
click at [1366, 632] on div "Thank you for taking the class Logout" at bounding box center [728, 409] width 1454 height 817
click at [1373, 628] on div "Thank you for taking the class Logout" at bounding box center [728, 409] width 1454 height 817
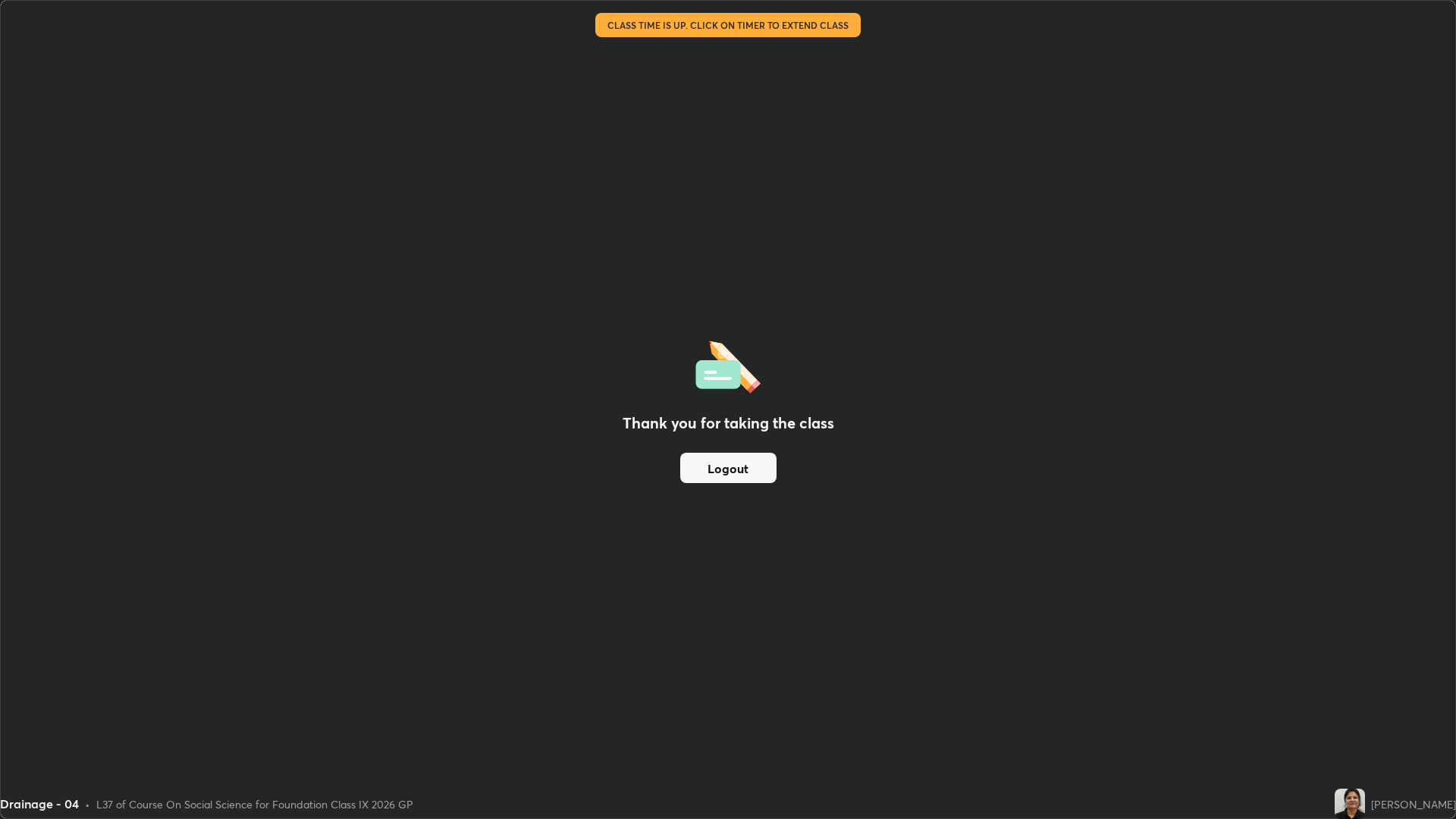
click at [1377, 627] on div "Thank you for taking the class Logout" at bounding box center [728, 409] width 1454 height 817
click at [1379, 628] on div "Thank you for taking the class Logout" at bounding box center [728, 409] width 1454 height 817
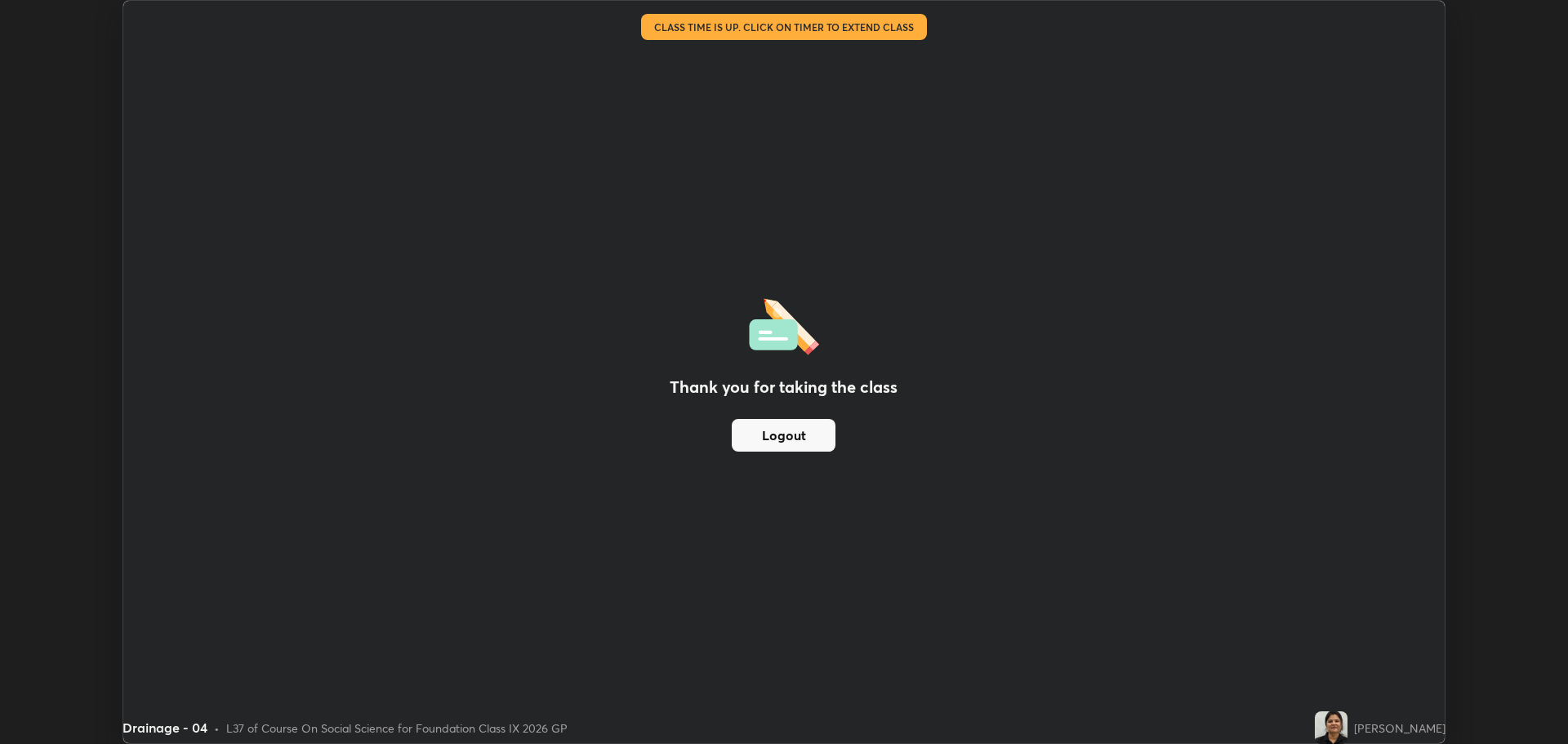
scroll to position [80898, 80116]
